Goal: Obtain resource: Download file/media

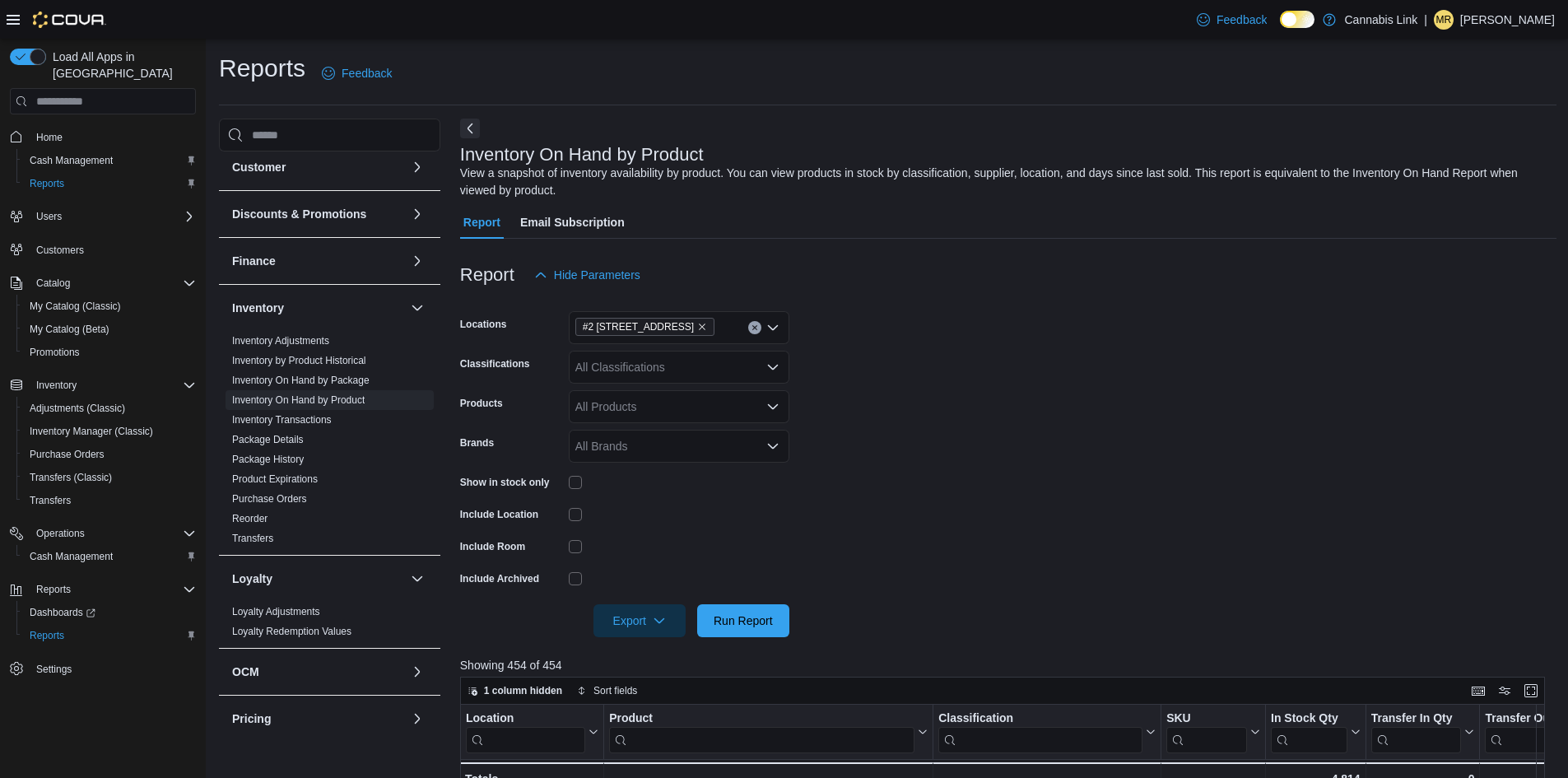
scroll to position [165, 0]
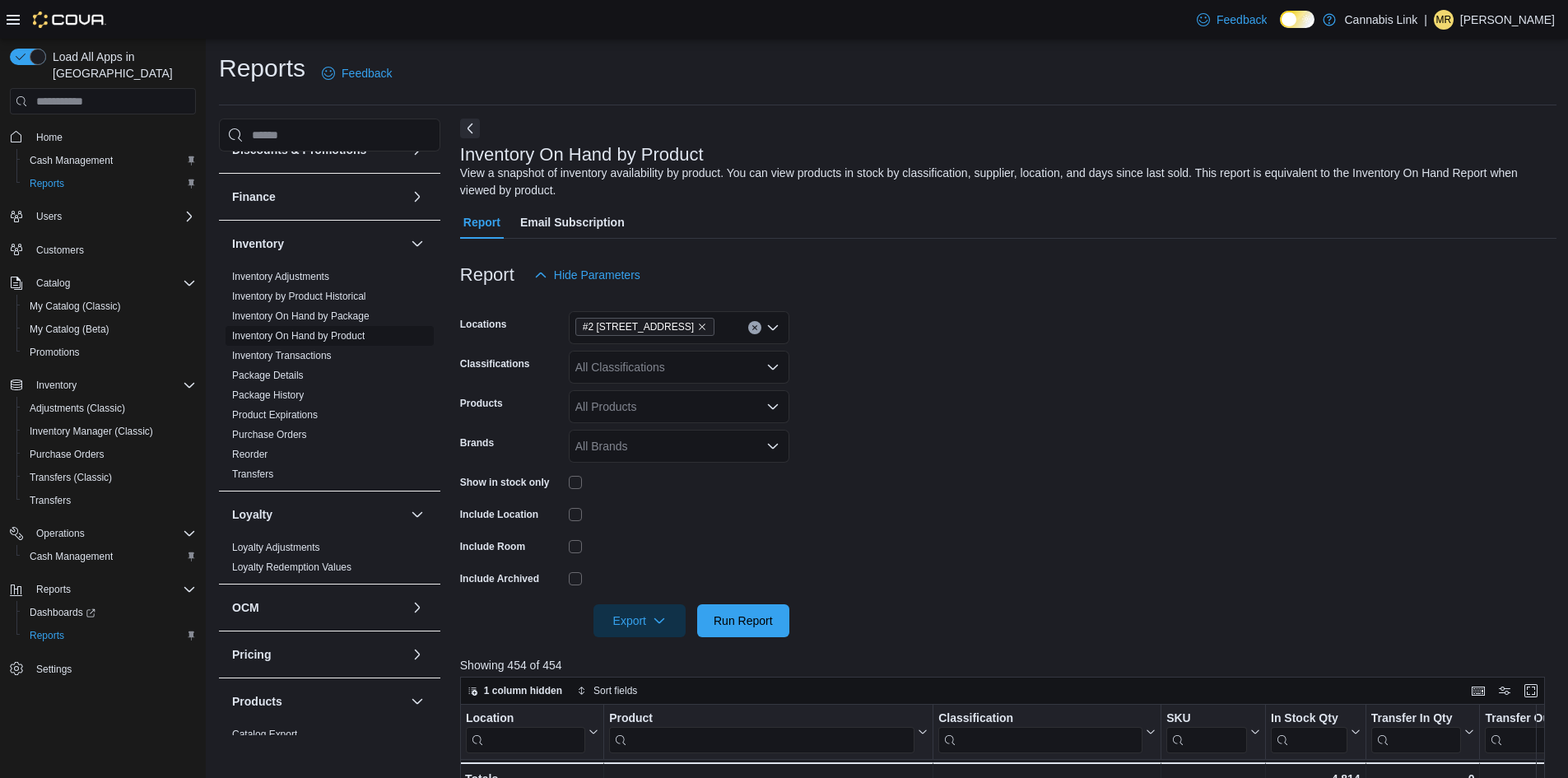
click at [347, 339] on link "Inventory On Hand by Product" at bounding box center [298, 335] width 132 height 11
click at [723, 602] on div at bounding box center [1008, 597] width 1097 height 13
click at [721, 612] on span "Run Report" at bounding box center [743, 620] width 72 height 33
click at [652, 618] on span "Export" at bounding box center [639, 620] width 72 height 33
click at [646, 643] on button "Export to Excel" at bounding box center [642, 653] width 94 height 33
